Goal: Transaction & Acquisition: Book appointment/travel/reservation

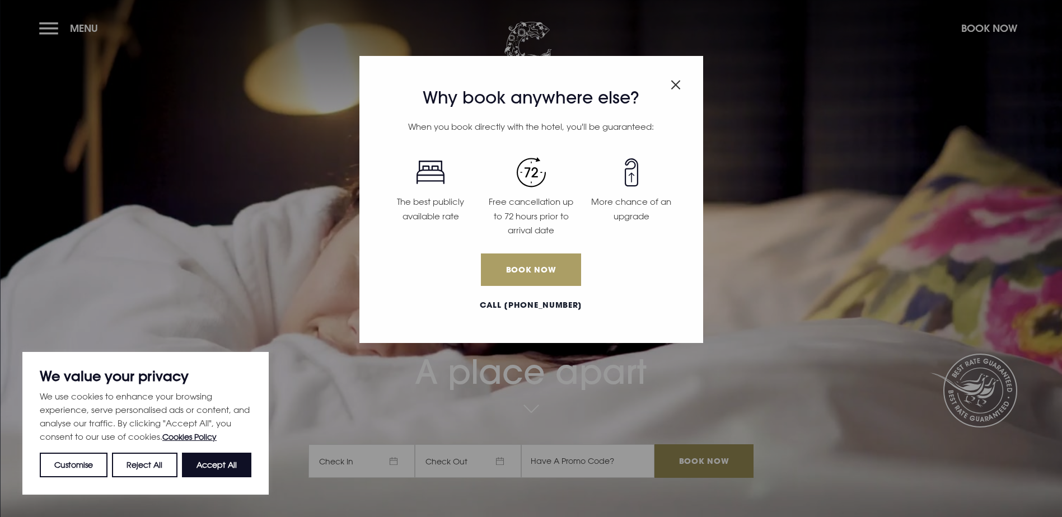
click at [552, 264] on link "Book Now" at bounding box center [531, 269] width 100 height 32
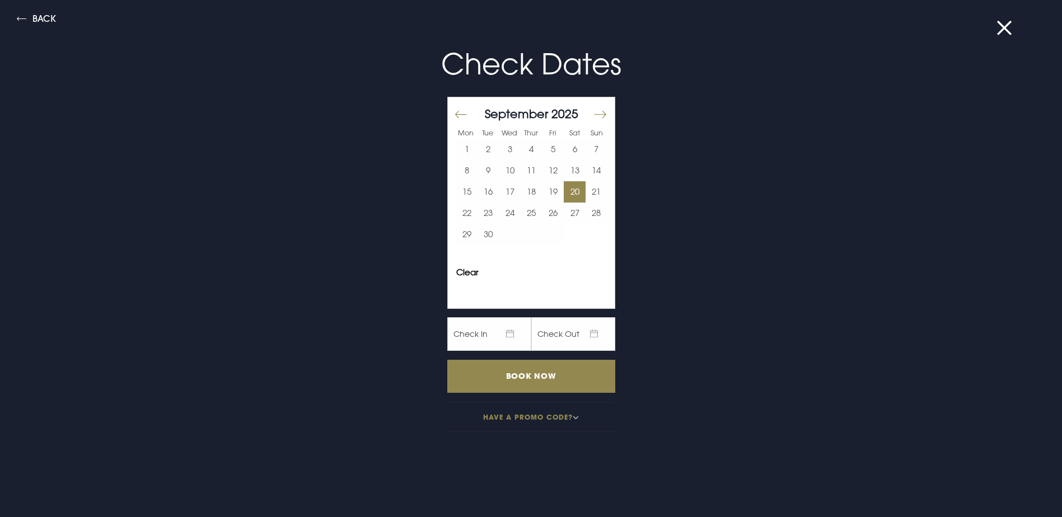
click at [565, 194] on button "20" at bounding box center [574, 191] width 22 height 21
click at [585, 189] on button "21" at bounding box center [596, 191] width 22 height 21
click at [558, 377] on input "Book Now" at bounding box center [531, 376] width 168 height 33
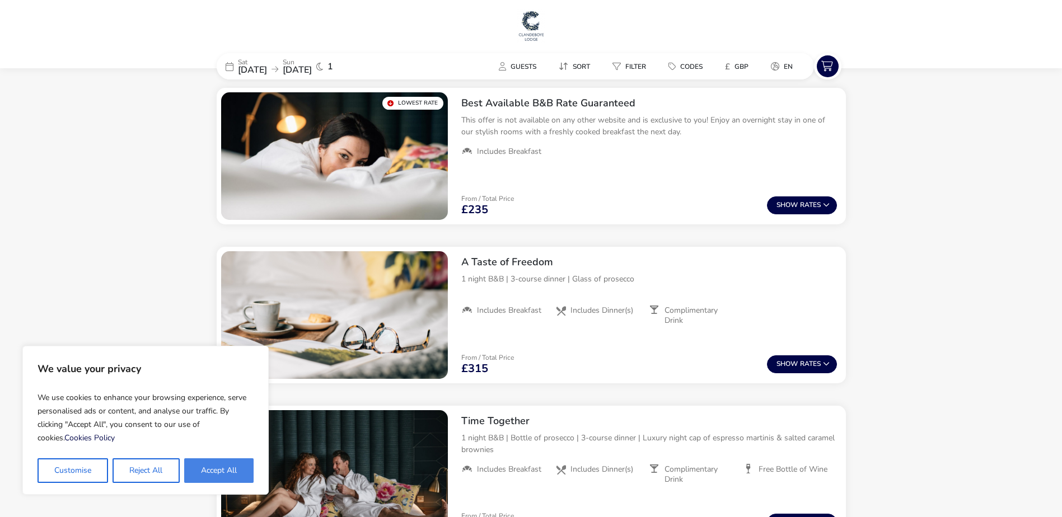
click at [222, 471] on button "Accept All" at bounding box center [218, 470] width 69 height 25
checkbox input "true"
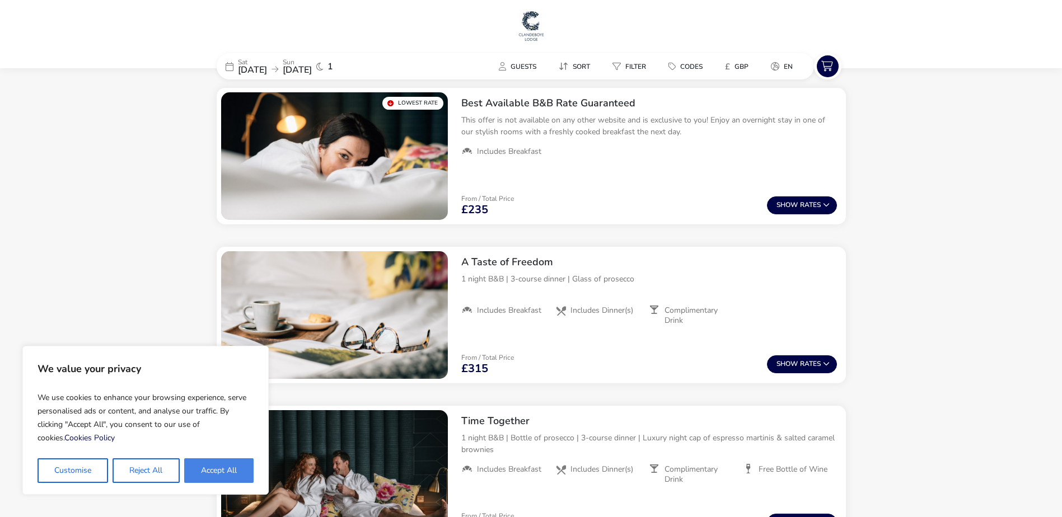
checkbox input "true"
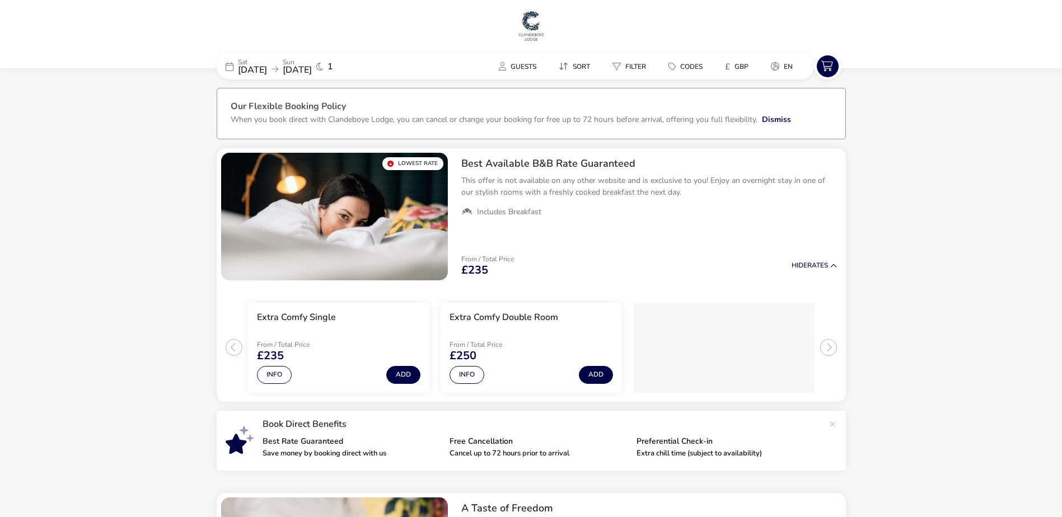
click at [267, 60] on p "Sat" at bounding box center [252, 62] width 29 height 7
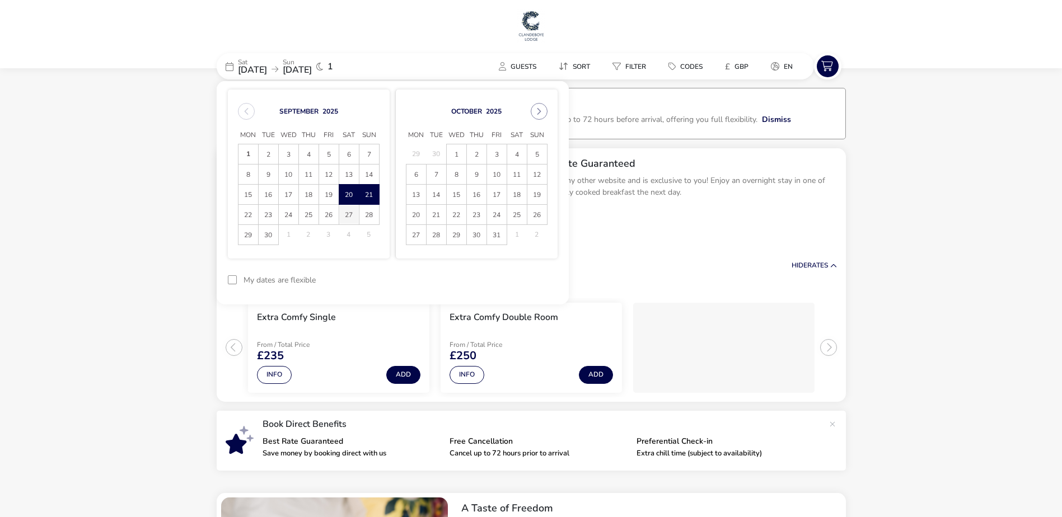
click at [348, 211] on span "27" at bounding box center [349, 215] width 20 height 20
click at [370, 217] on span "28" at bounding box center [369, 215] width 20 height 20
click at [533, 279] on button "Apply Dates" at bounding box center [523, 280] width 68 height 26
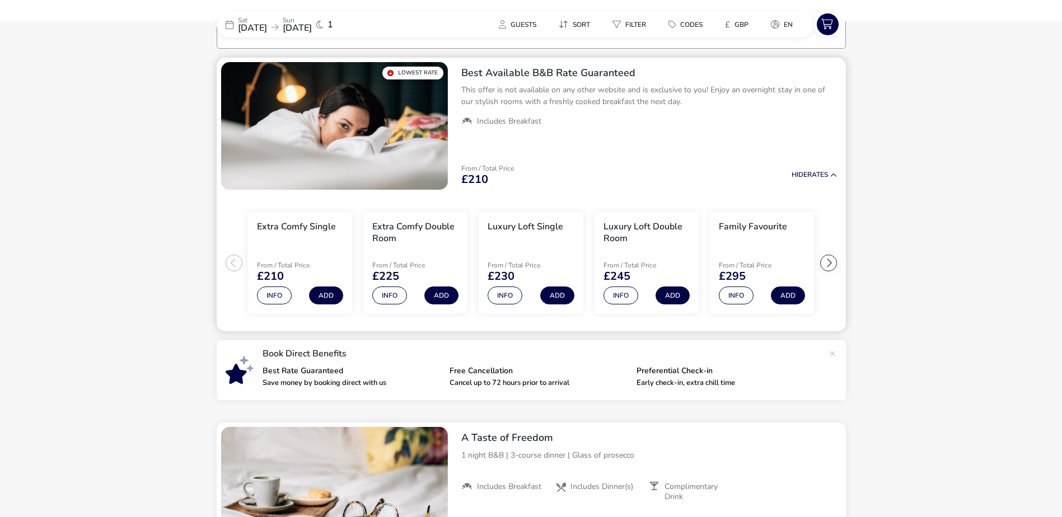
scroll to position [92, 0]
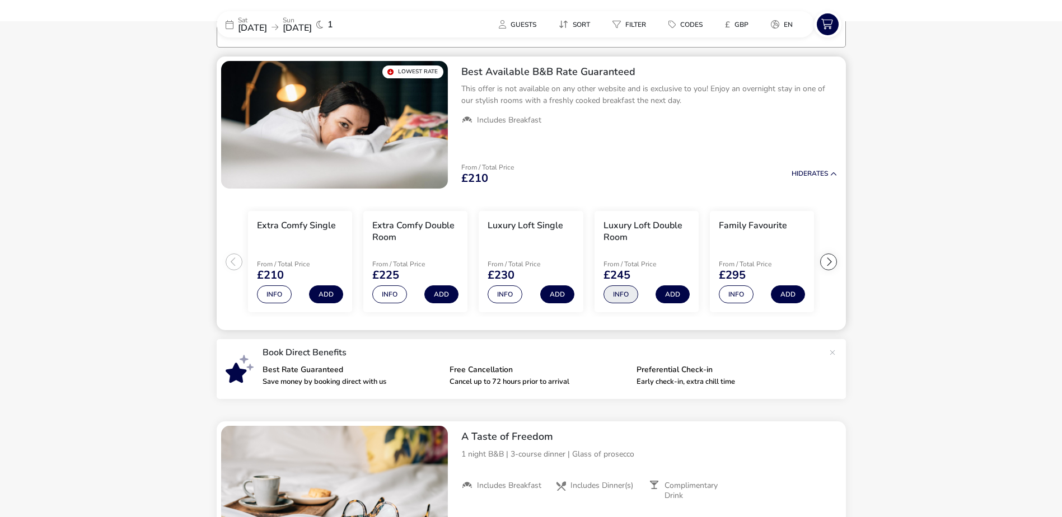
click at [625, 297] on button "Info" at bounding box center [620, 294] width 35 height 18
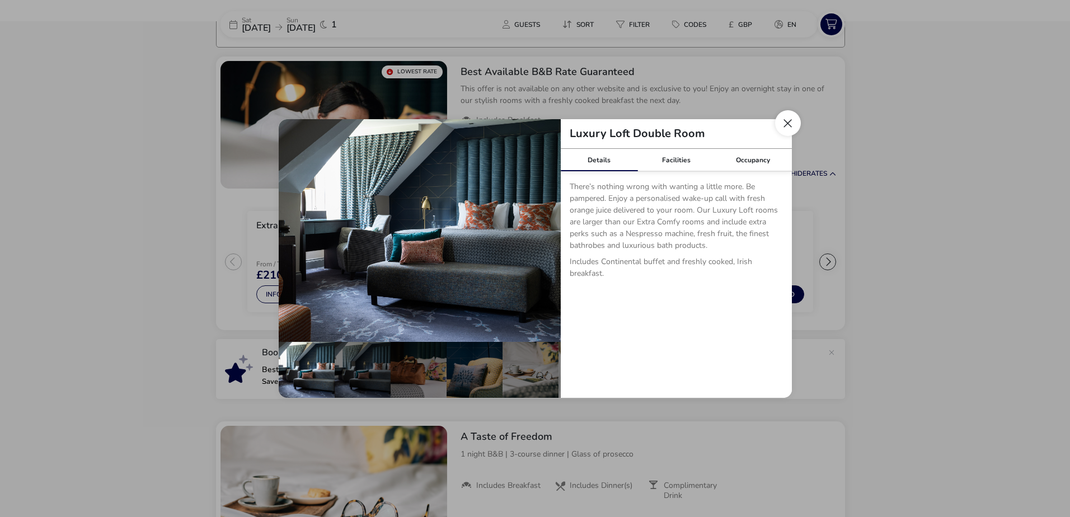
click at [787, 120] on button "Close dialog" at bounding box center [788, 123] width 26 height 26
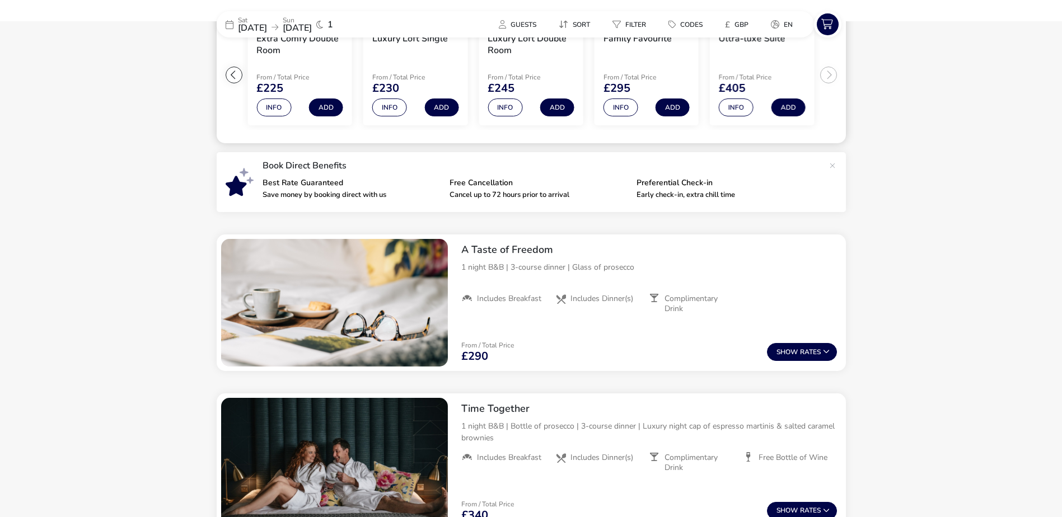
scroll to position [260, 0]
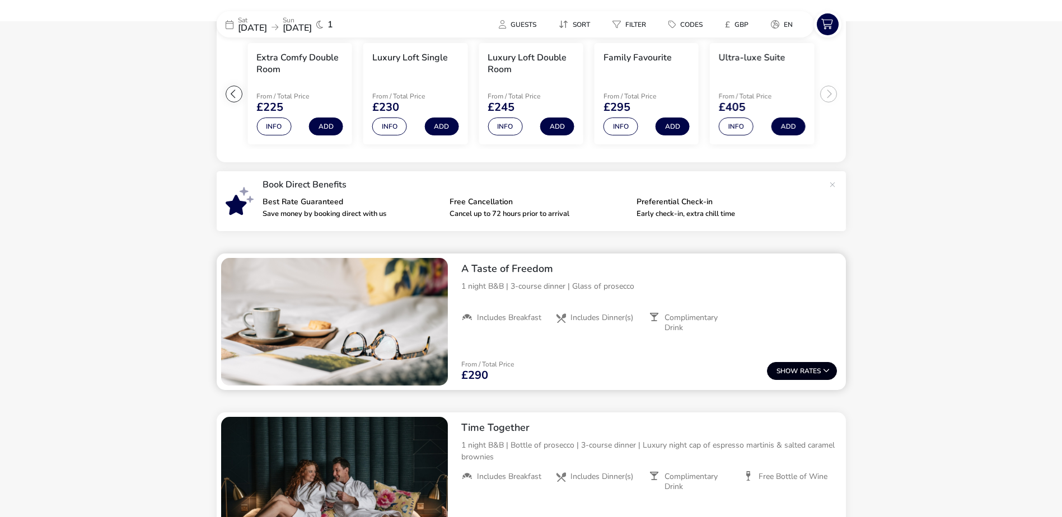
click at [804, 367] on button "Show Rates" at bounding box center [802, 371] width 70 height 18
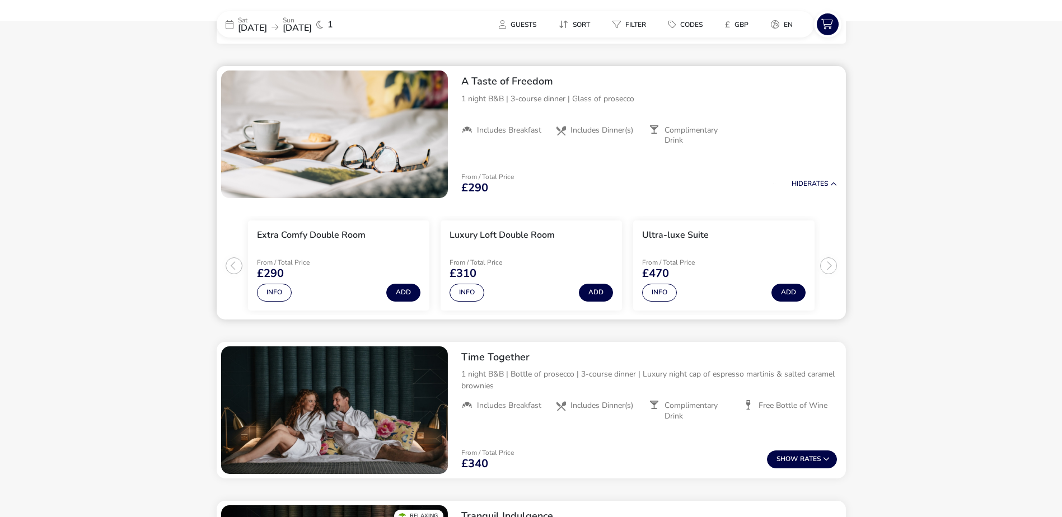
scroll to position [448, 0]
click at [595, 292] on button "Add" at bounding box center [596, 292] width 34 height 18
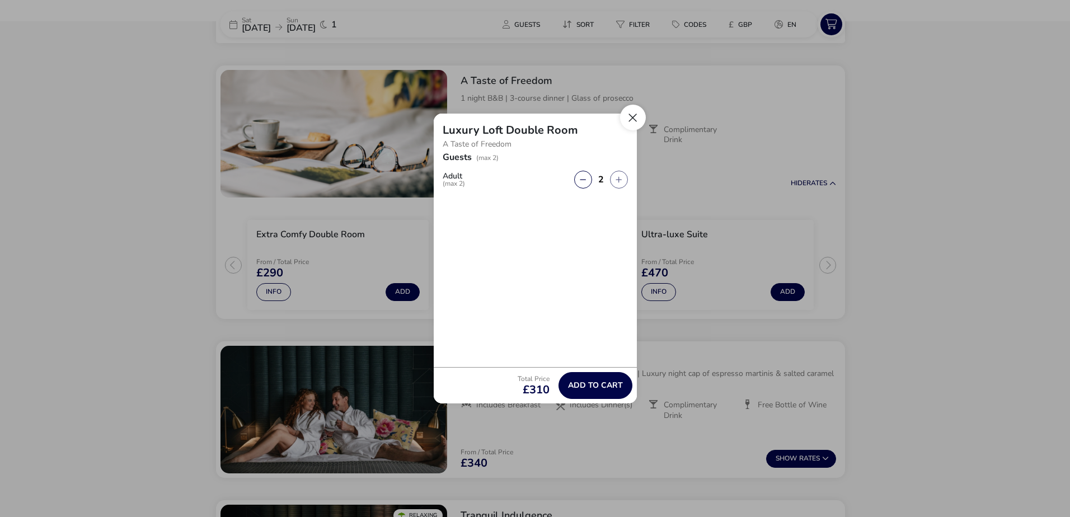
click at [631, 119] on button "Close" at bounding box center [633, 118] width 26 height 26
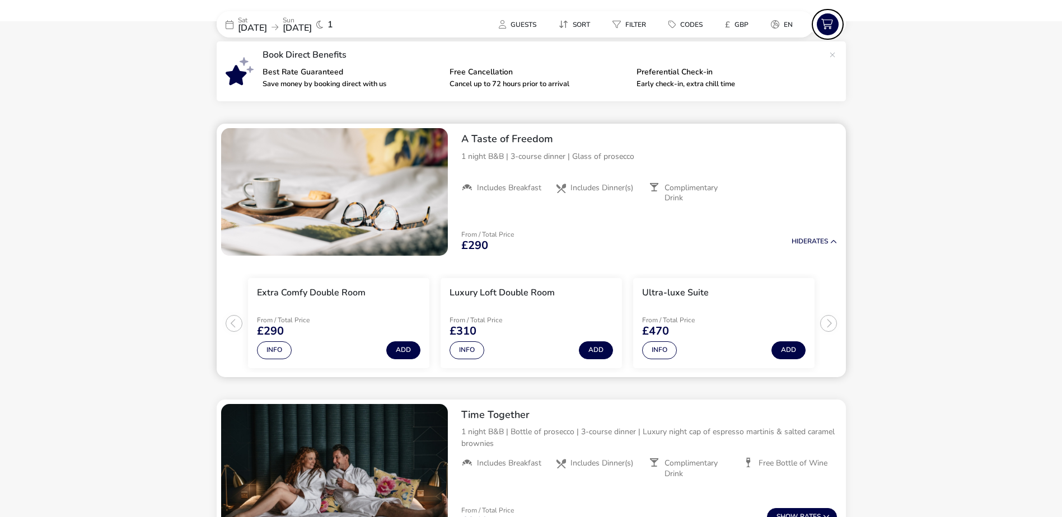
scroll to position [392, 0]
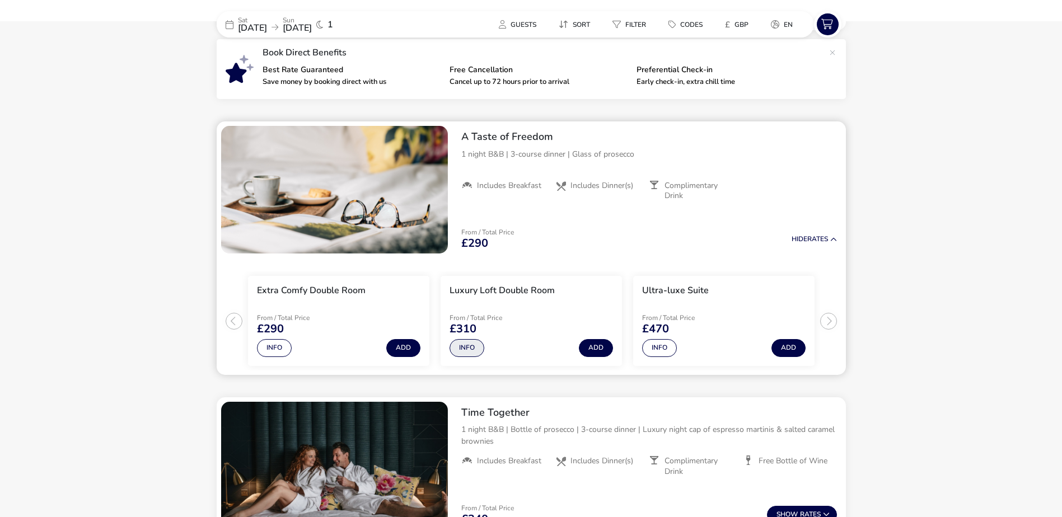
click at [467, 346] on button "Info" at bounding box center [466, 348] width 35 height 18
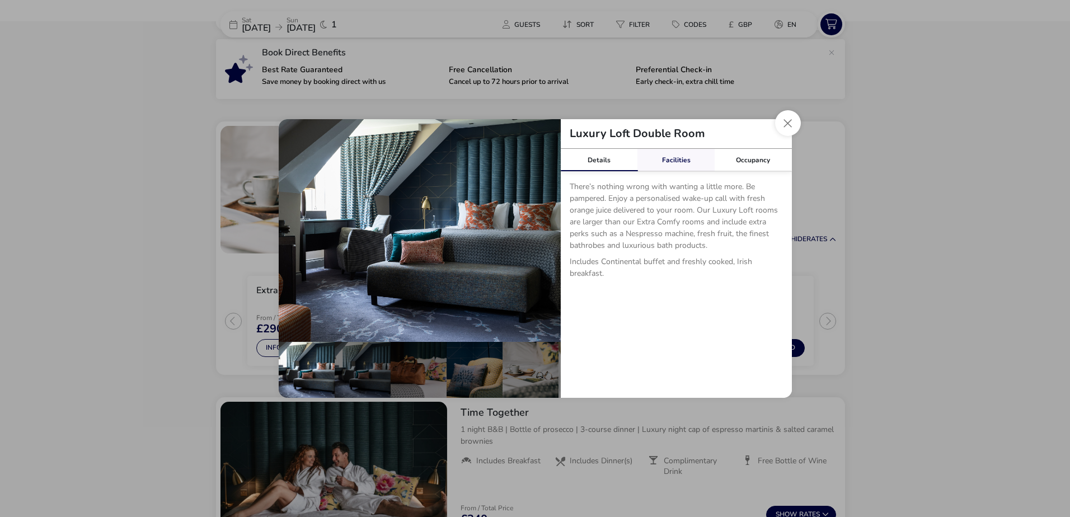
click at [675, 165] on link "Facilities" at bounding box center [675, 160] width 77 height 22
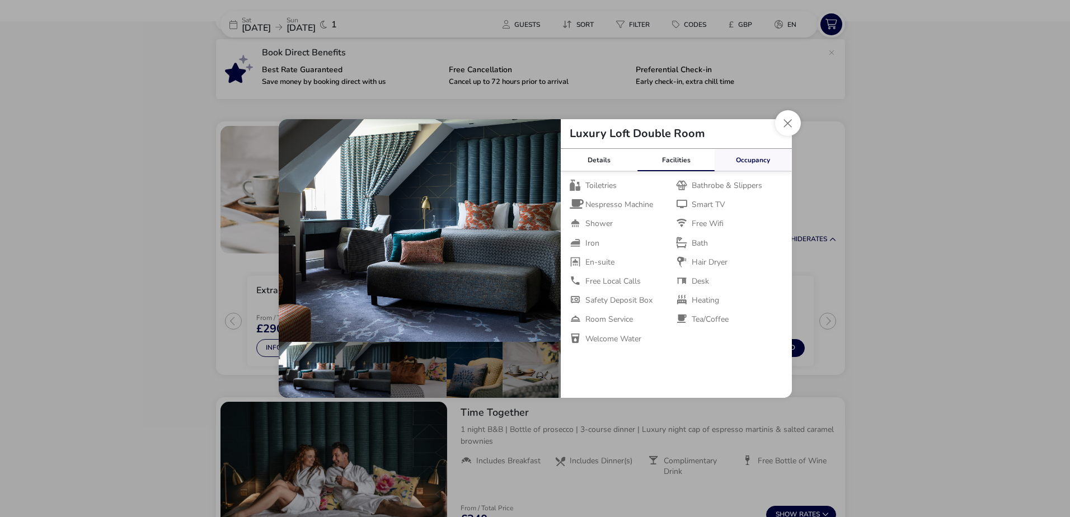
click at [743, 162] on link "Occupancy" at bounding box center [753, 160] width 77 height 22
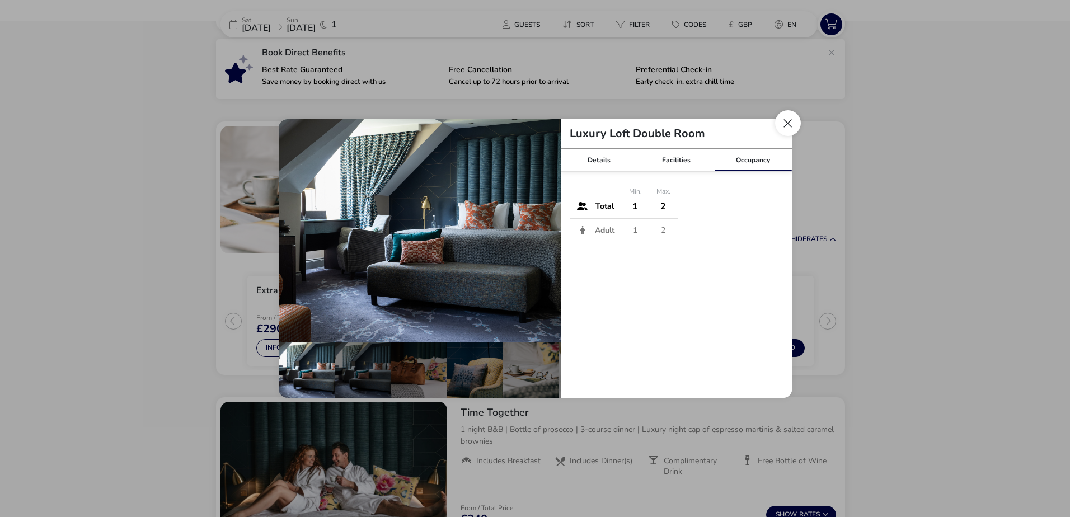
click at [792, 125] on button "Close dialog" at bounding box center [788, 123] width 26 height 26
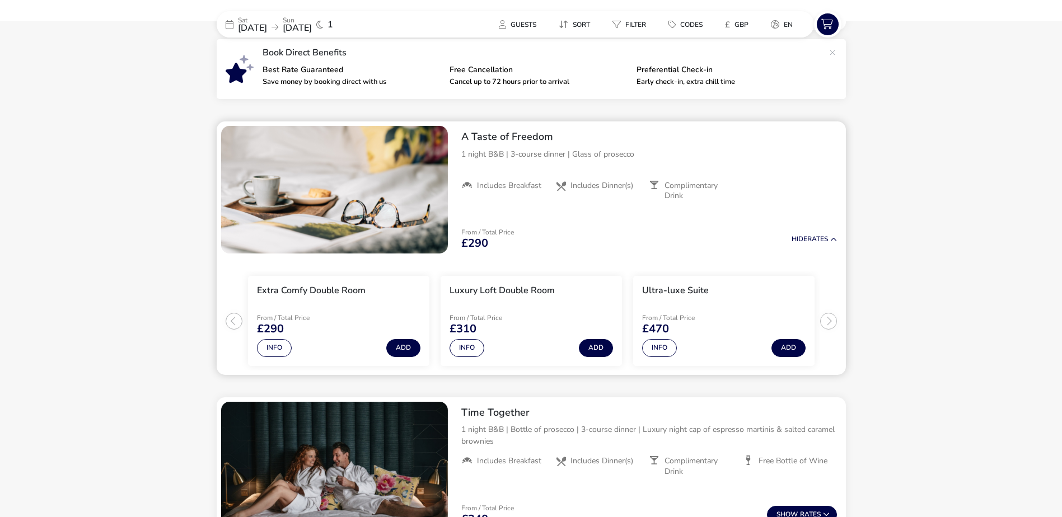
click at [553, 156] on p "1 night B&B | 3-course dinner | Glass of prosecco" at bounding box center [648, 154] width 375 height 12
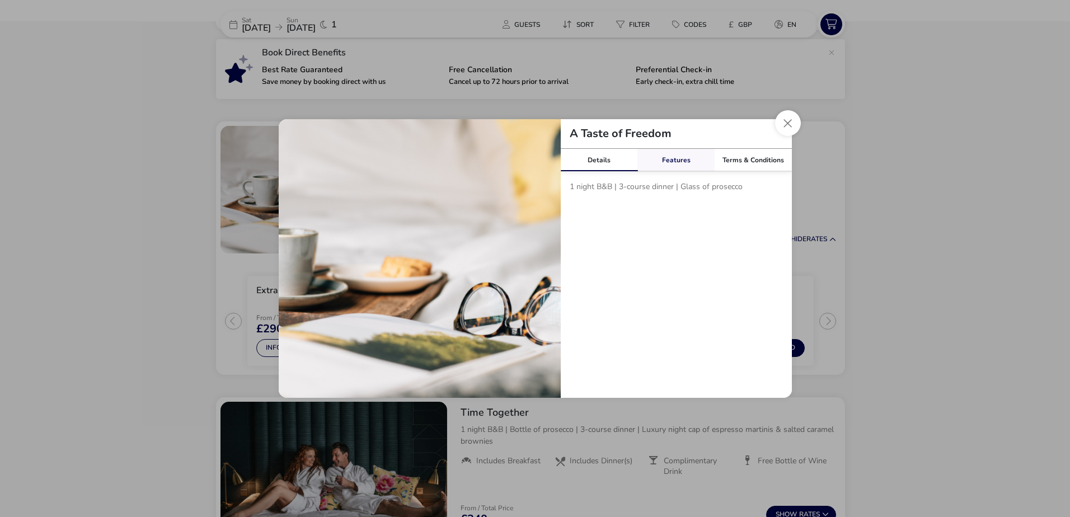
click at [673, 161] on link "Features" at bounding box center [675, 160] width 77 height 22
click at [745, 166] on link "Terms & Conditions" at bounding box center [753, 160] width 77 height 22
click at [785, 125] on button "Close modal" at bounding box center [788, 123] width 26 height 26
